Goal: Information Seeking & Learning: Learn about a topic

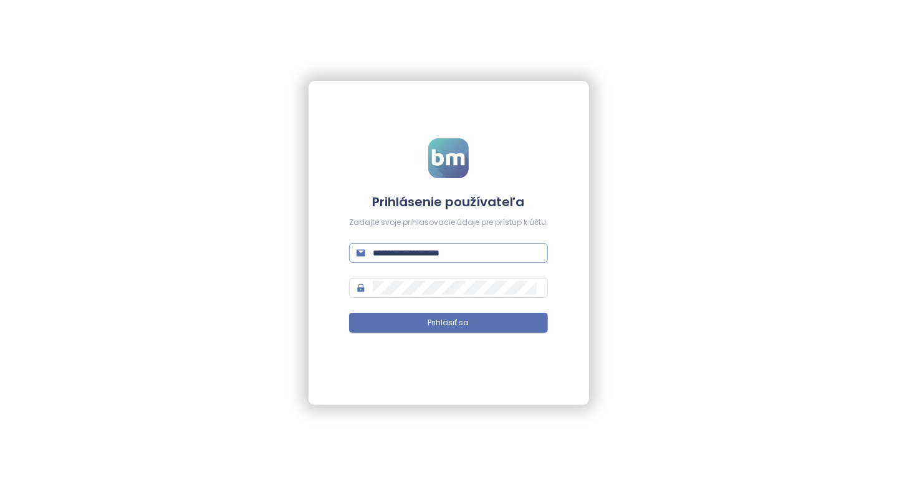
click at [470, 263] on span "**********" at bounding box center [448, 253] width 199 height 20
click at [468, 263] on span "**********" at bounding box center [448, 253] width 199 height 20
click at [470, 254] on input "**********" at bounding box center [457, 253] width 168 height 14
type input "**********"
click at [447, 322] on span "Prihlásiť sa" at bounding box center [448, 323] width 41 height 12
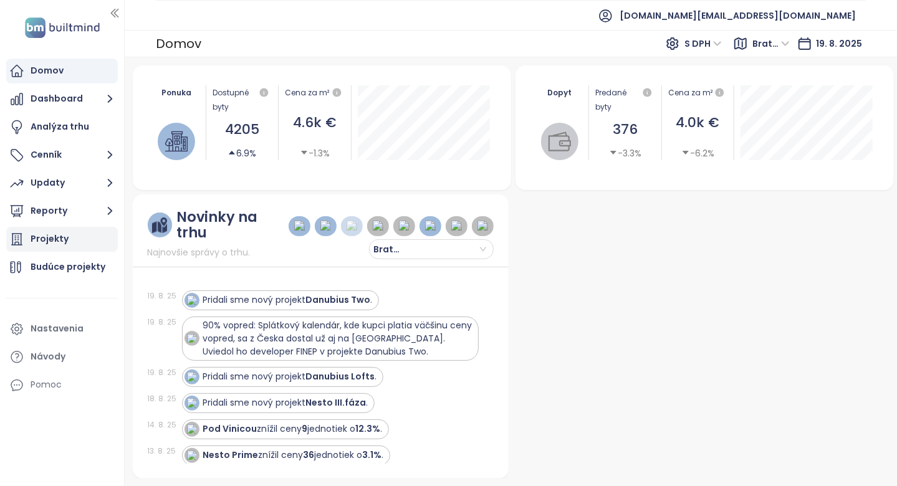
click at [74, 250] on div "Projekty" at bounding box center [62, 239] width 112 height 25
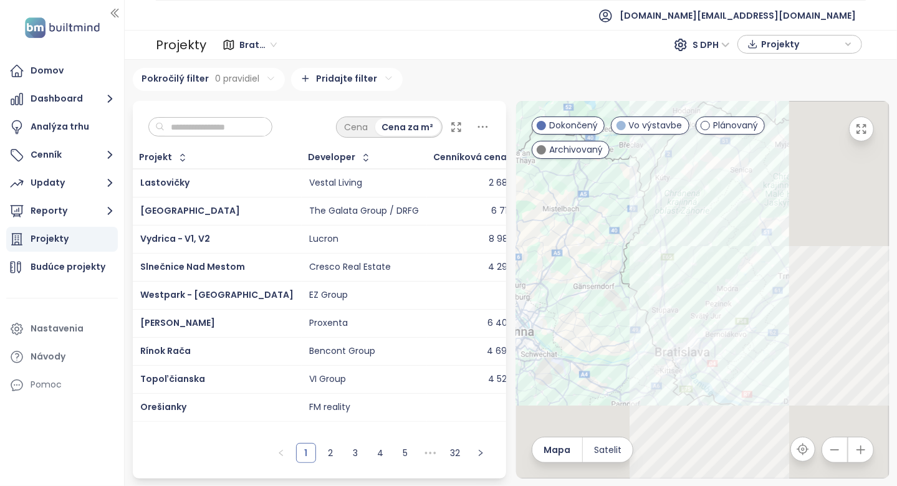
click at [240, 41] on span "Bratislavský kraj" at bounding box center [257, 45] width 37 height 19
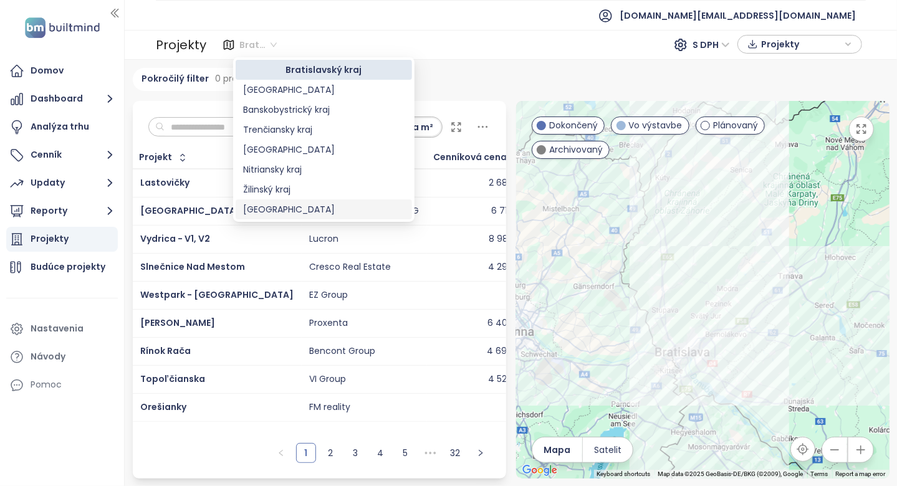
drag, startPoint x: 294, startPoint y: 208, endPoint x: 269, endPoint y: 153, distance: 61.1
click at [294, 208] on div "Trnavský kraj" at bounding box center [324, 210] width 162 height 14
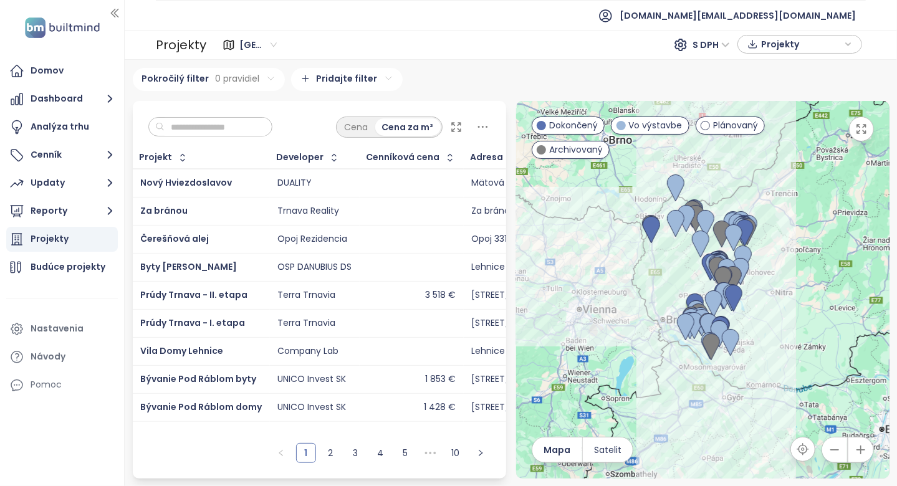
click at [239, 129] on input "text" at bounding box center [215, 127] width 101 height 19
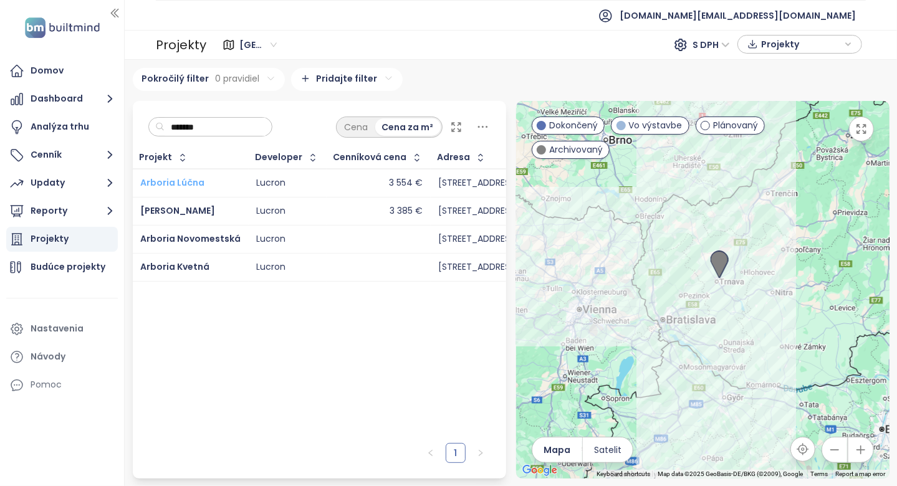
type input "*******"
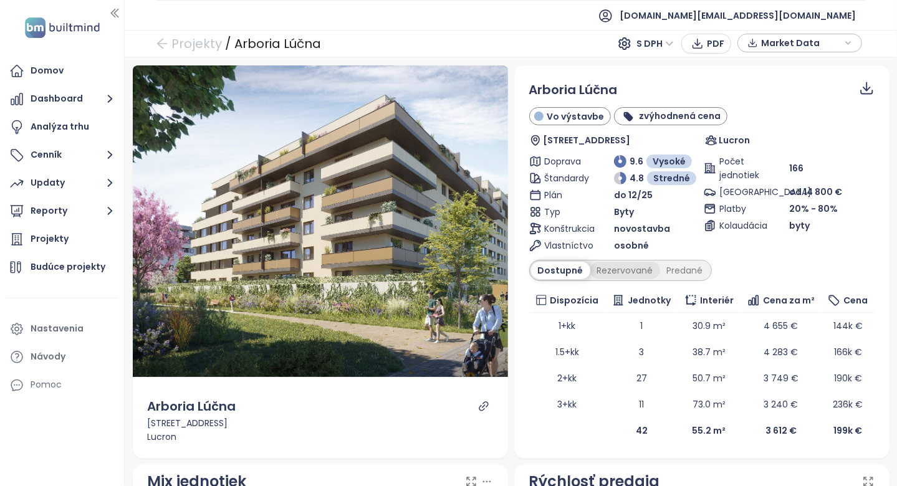
click at [619, 264] on div "Rezervované" at bounding box center [626, 270] width 70 height 17
click at [660, 264] on div "Predané" at bounding box center [685, 270] width 50 height 17
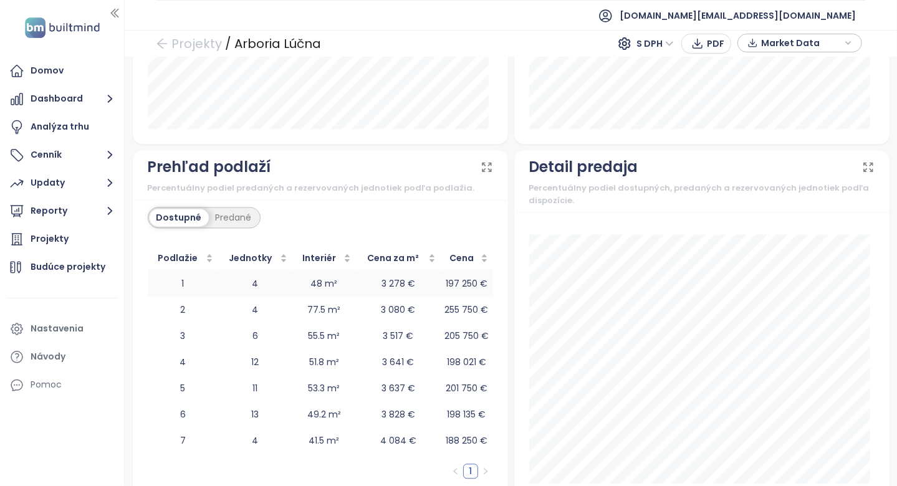
scroll to position [1492, 0]
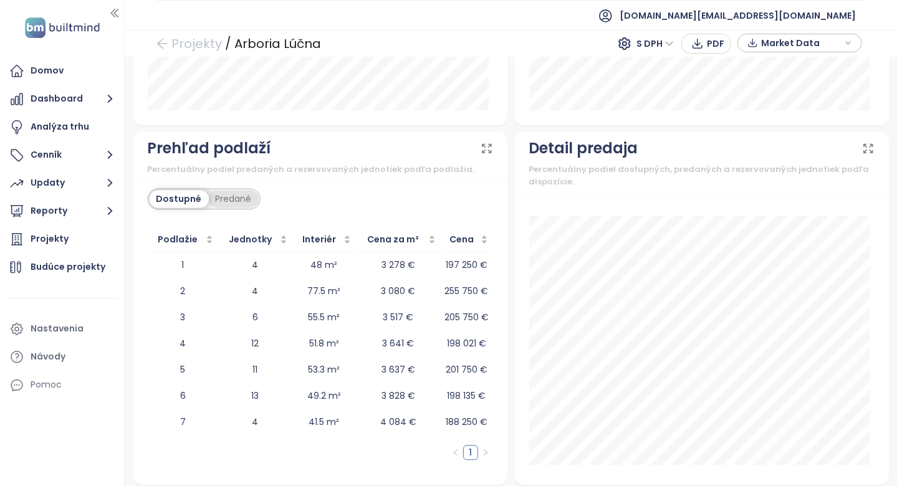
click at [230, 193] on div "Predané" at bounding box center [234, 198] width 50 height 17
click at [207, 199] on div "Predané" at bounding box center [231, 198] width 50 height 17
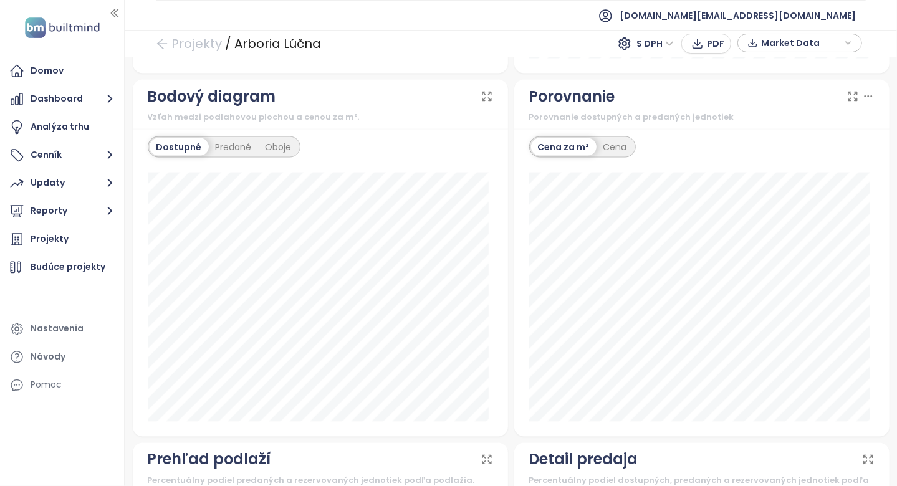
scroll to position [1118, 0]
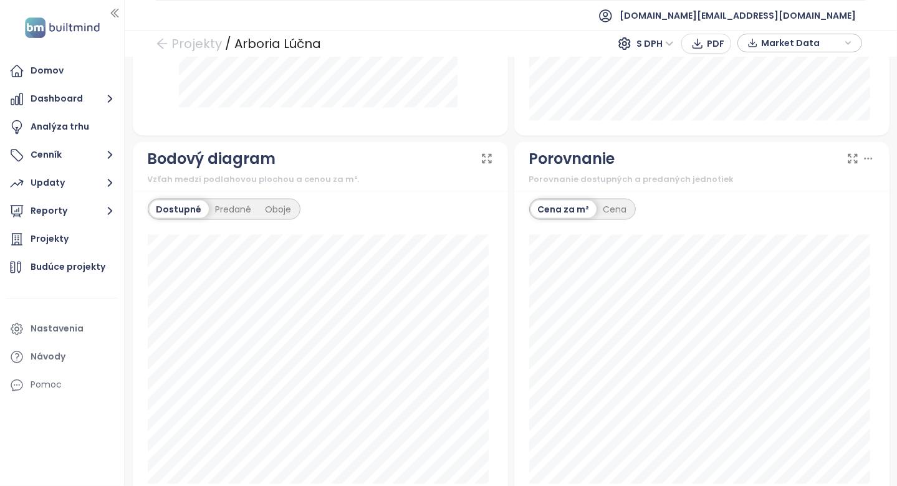
click at [202, 201] on div "Dostupné" at bounding box center [179, 209] width 59 height 17
click at [214, 201] on div "Predané" at bounding box center [234, 209] width 50 height 17
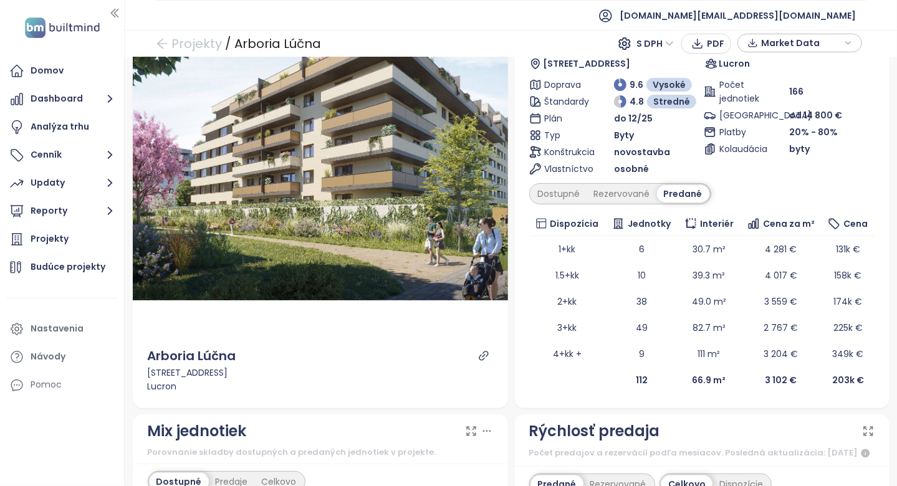
scroll to position [57, 0]
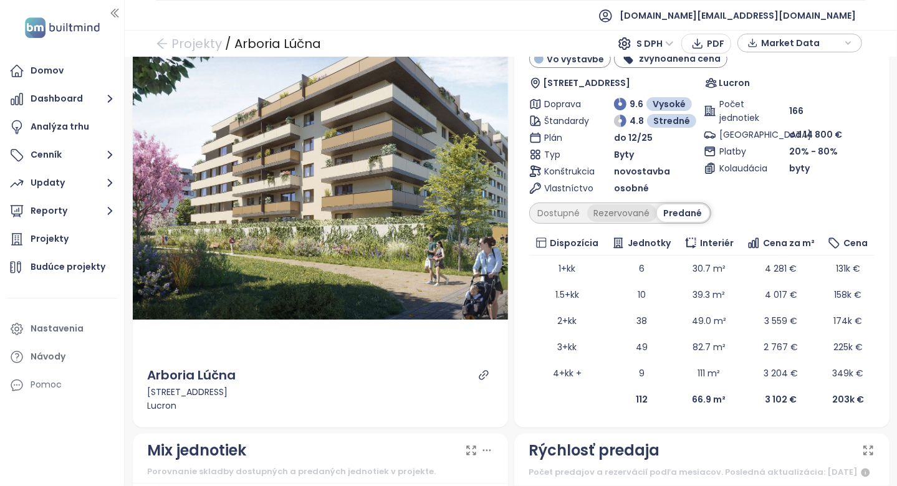
click at [612, 205] on div "Rezervované" at bounding box center [622, 213] width 70 height 17
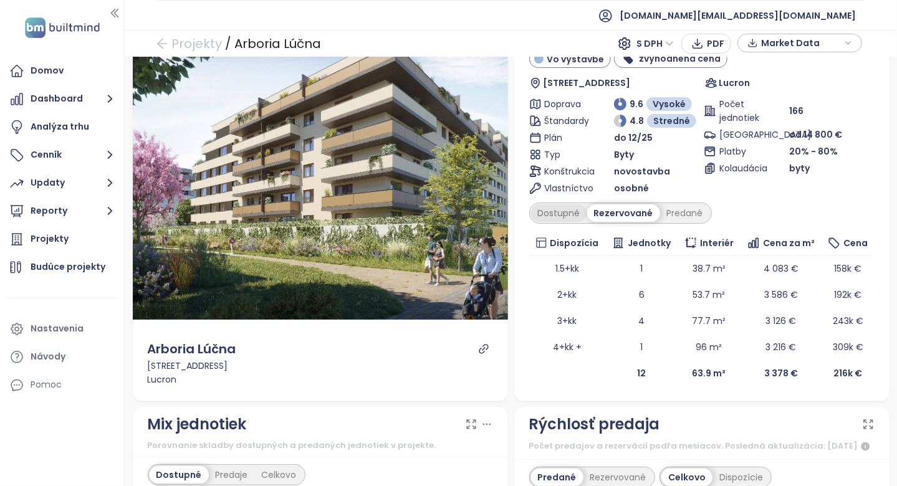
click at [554, 215] on div "Dostupné" at bounding box center [559, 213] width 56 height 17
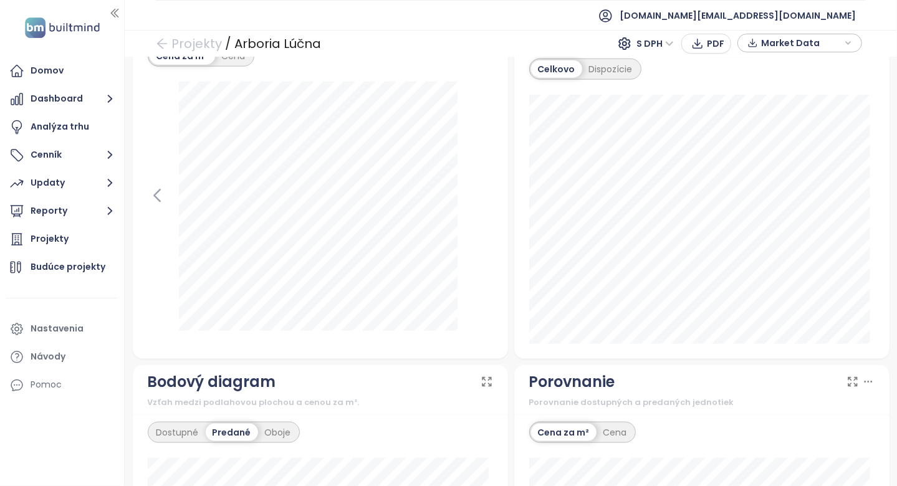
scroll to position [743, 0]
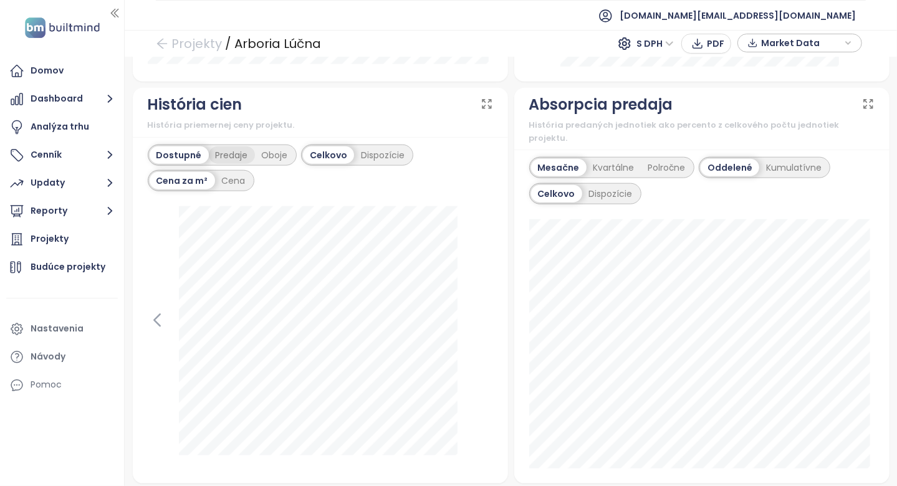
click at [248, 164] on div "Predaje" at bounding box center [232, 155] width 46 height 17
click at [269, 164] on div "Oboje" at bounding box center [272, 155] width 40 height 17
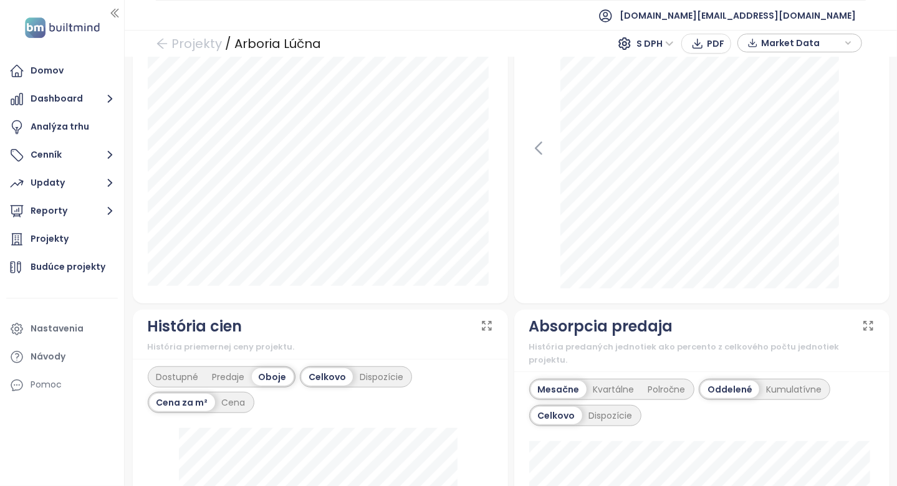
scroll to position [468, 0]
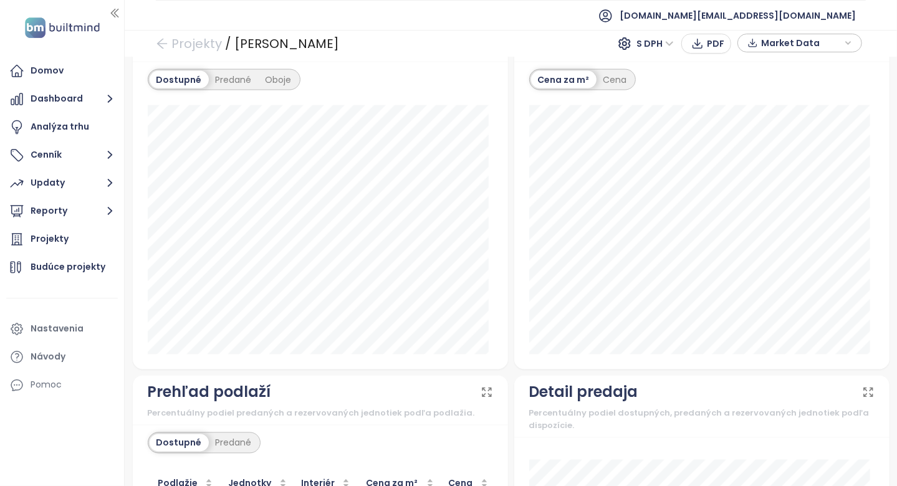
scroll to position [1492, 0]
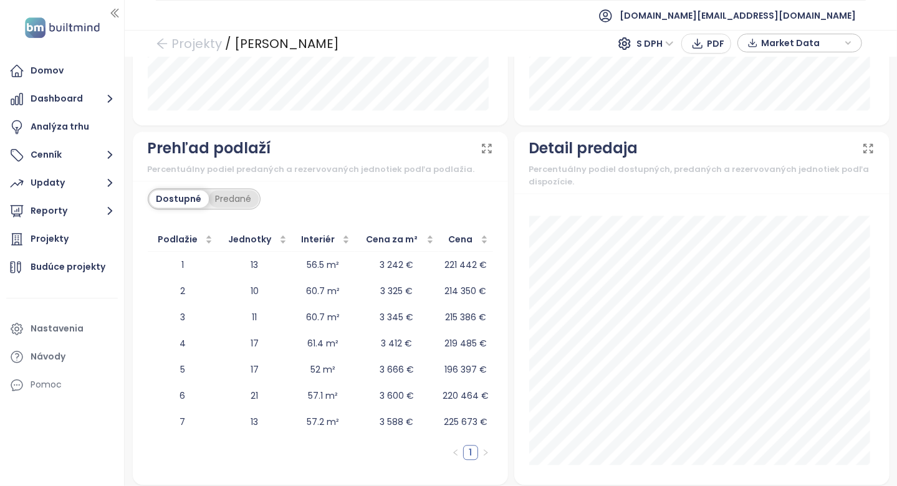
click at [225, 190] on div "Predané" at bounding box center [234, 198] width 50 height 17
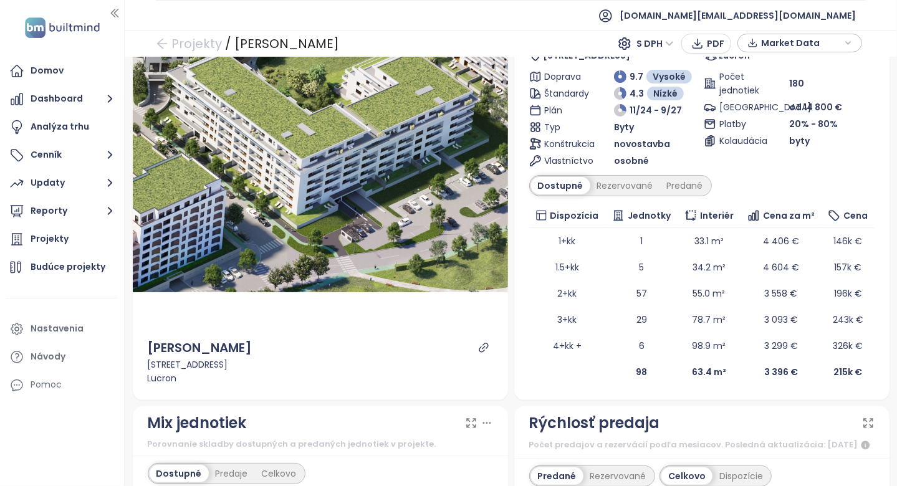
scroll to position [0, 0]
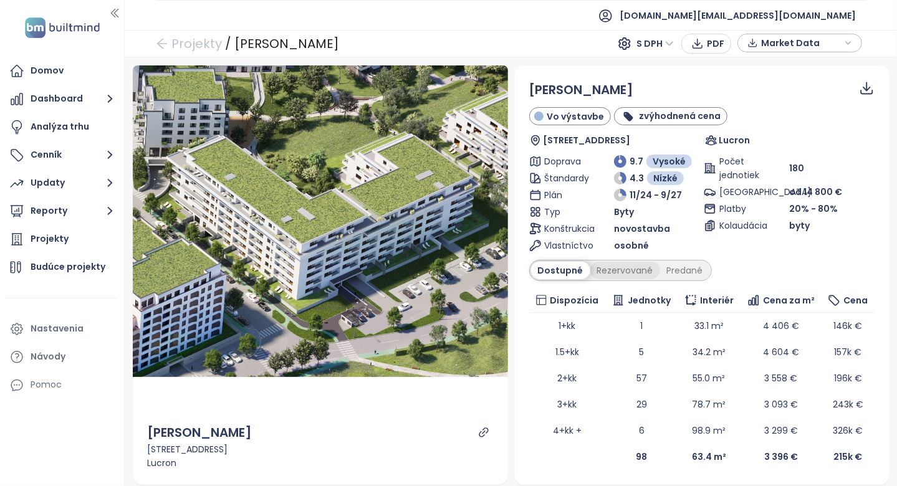
click at [629, 278] on div "Rezervované" at bounding box center [626, 270] width 70 height 17
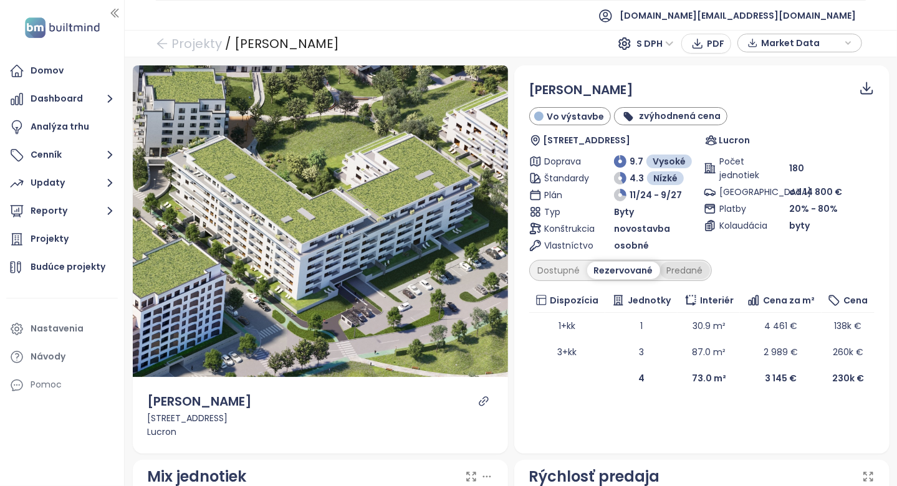
click at [663, 268] on div "Predané" at bounding box center [685, 270] width 50 height 17
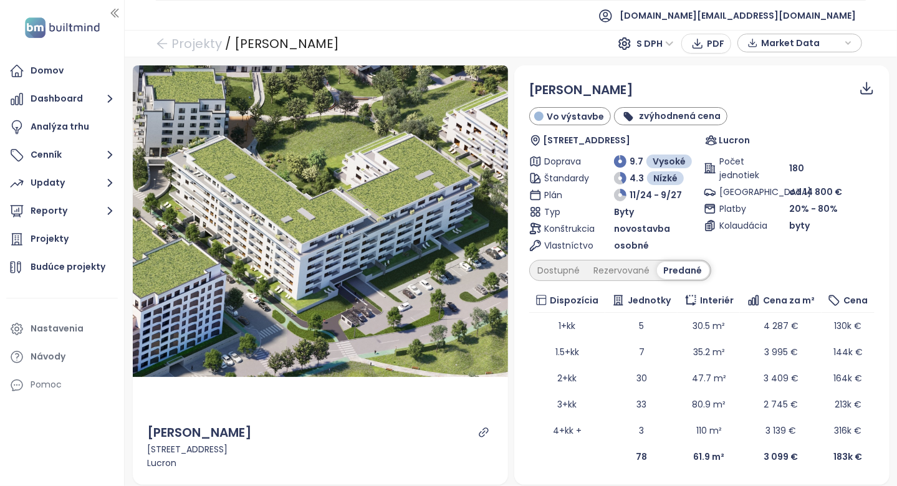
click at [569, 281] on div "Arboria Stromová Vo výstavbe zvýhodnená cena Priečna 5, 917 01 Trnava, Slovakia…" at bounding box center [702, 275] width 346 height 390
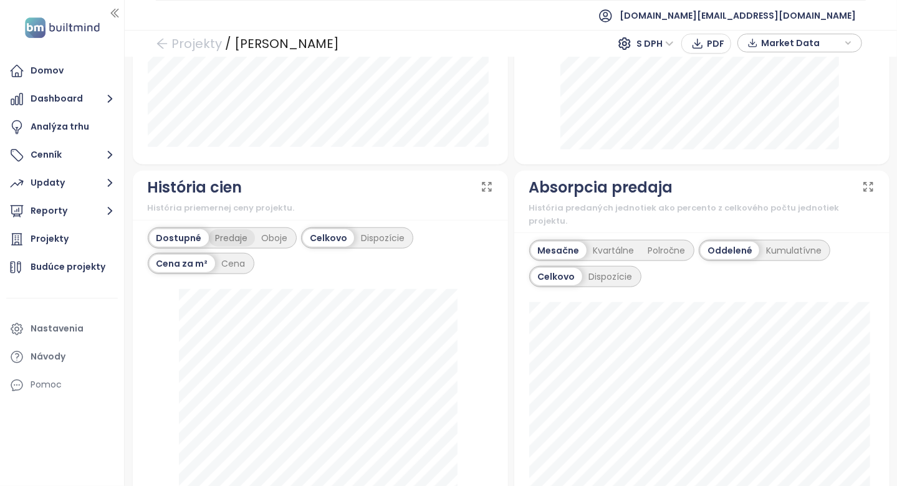
scroll to position [686, 0]
click at [238, 245] on div "Predaje" at bounding box center [232, 238] width 46 height 17
click at [278, 242] on div "Oboje" at bounding box center [275, 238] width 40 height 17
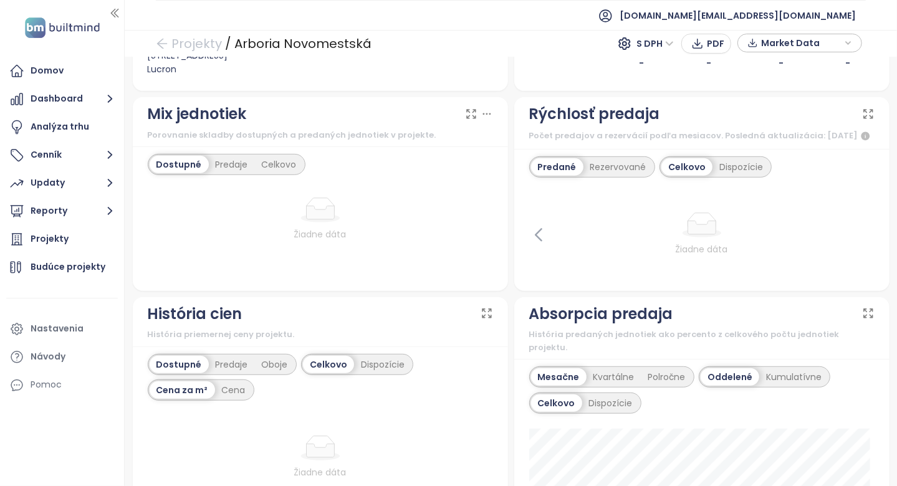
scroll to position [125, 0]
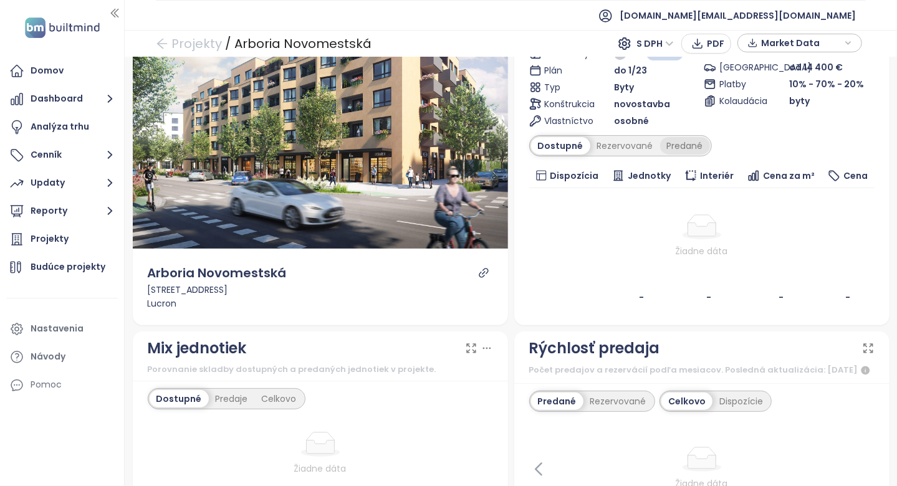
click at [691, 143] on div "Predané" at bounding box center [685, 145] width 50 height 17
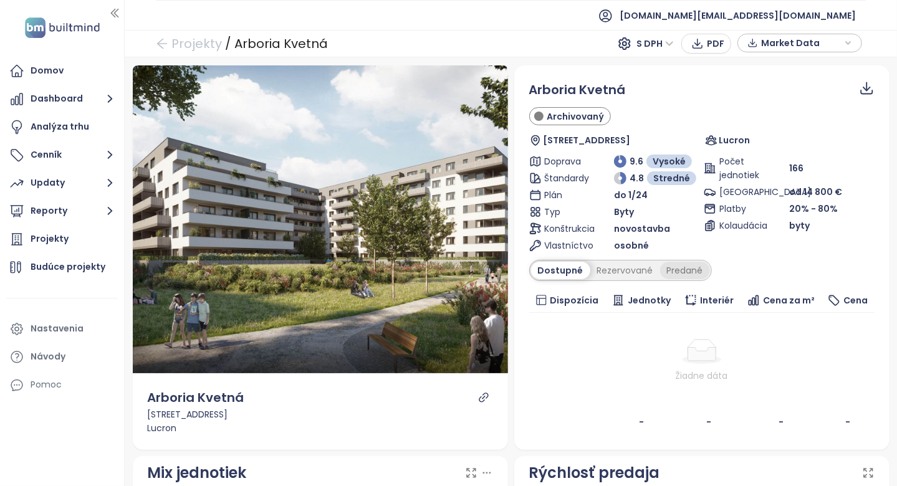
click at [679, 273] on div "Predané" at bounding box center [685, 270] width 50 height 17
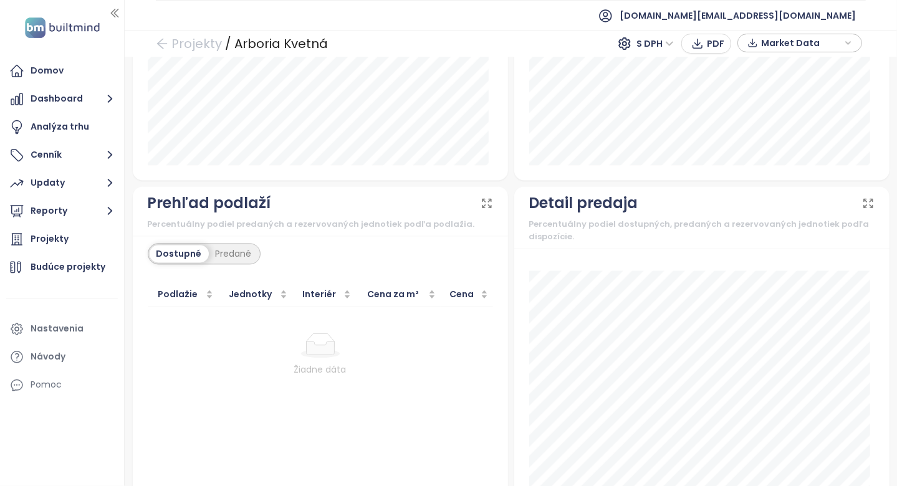
scroll to position [1487, 0]
